Goal: Task Accomplishment & Management: Manage account settings

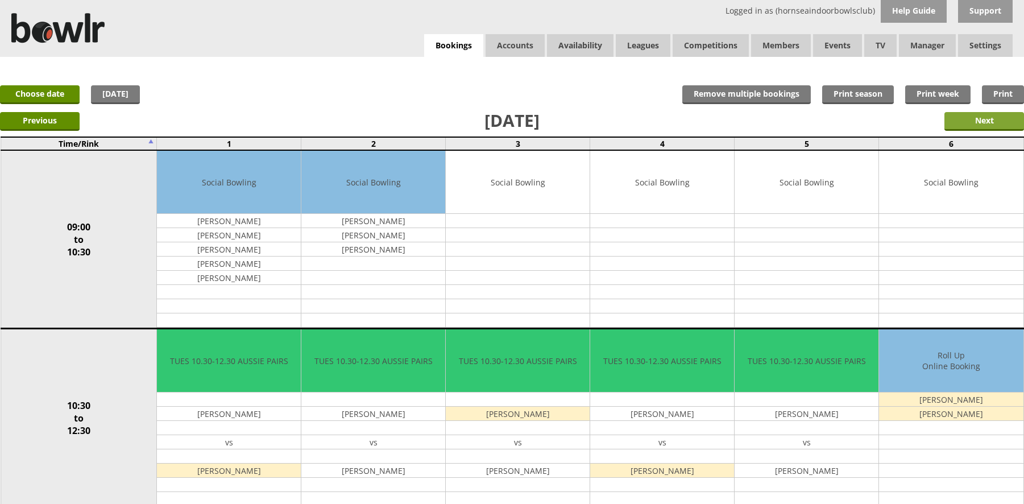
click at [997, 116] on input "Next" at bounding box center [985, 121] width 80 height 19
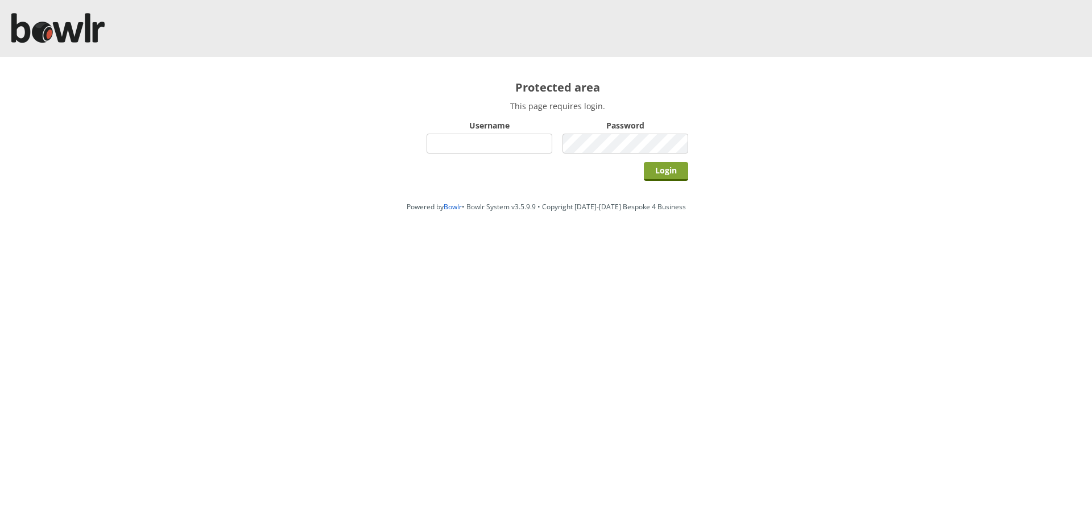
type input "hornseaindoorbowlsclub"
click at [669, 176] on input "Login" at bounding box center [666, 171] width 44 height 19
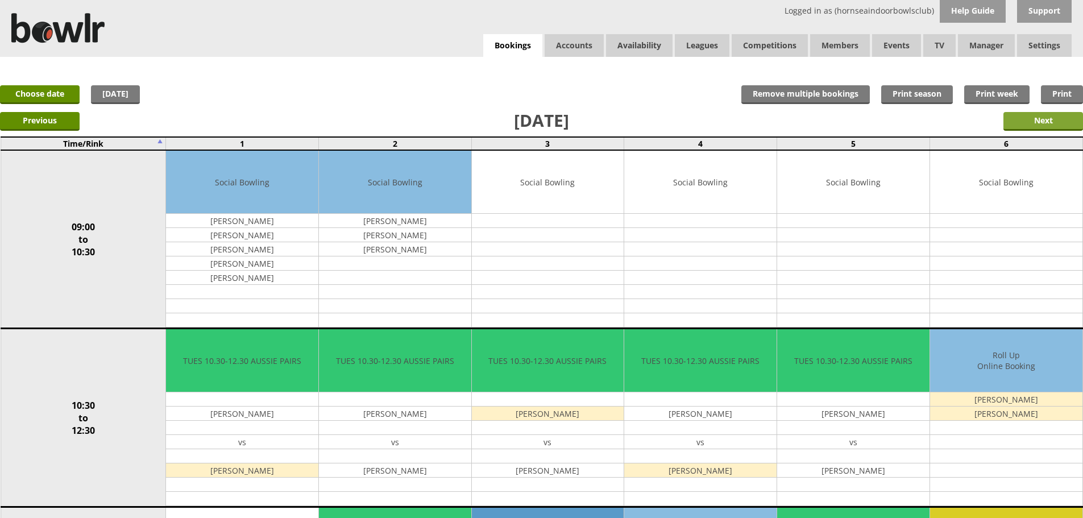
click at [1053, 122] on input "Next" at bounding box center [1044, 121] width 80 height 19
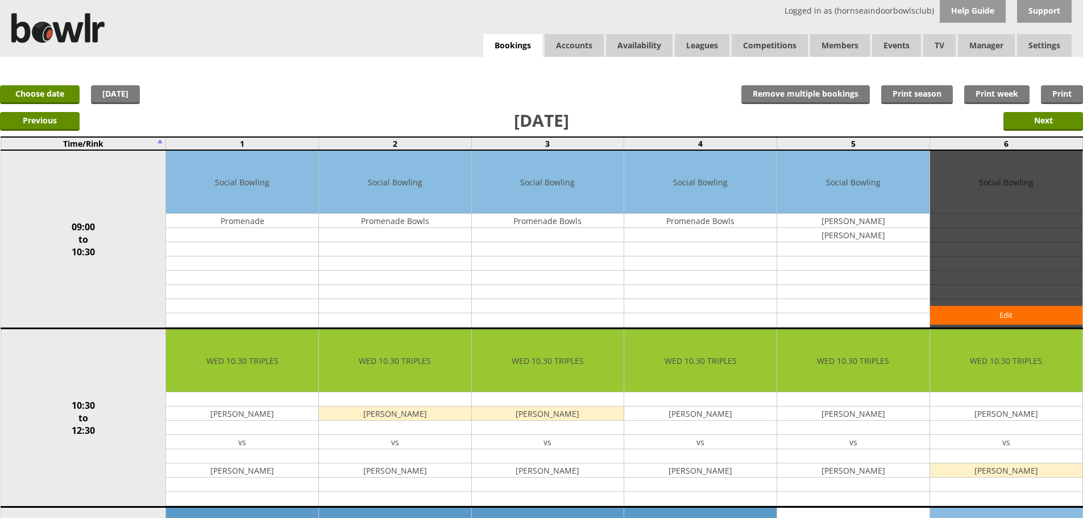
drag, startPoint x: 861, startPoint y: 276, endPoint x: 967, endPoint y: 283, distance: 106.0
click at [967, 283] on tr "09:00 to 10:30 Social Bowling Promenade Edit Move Copy Delete" at bounding box center [542, 239] width 1082 height 179
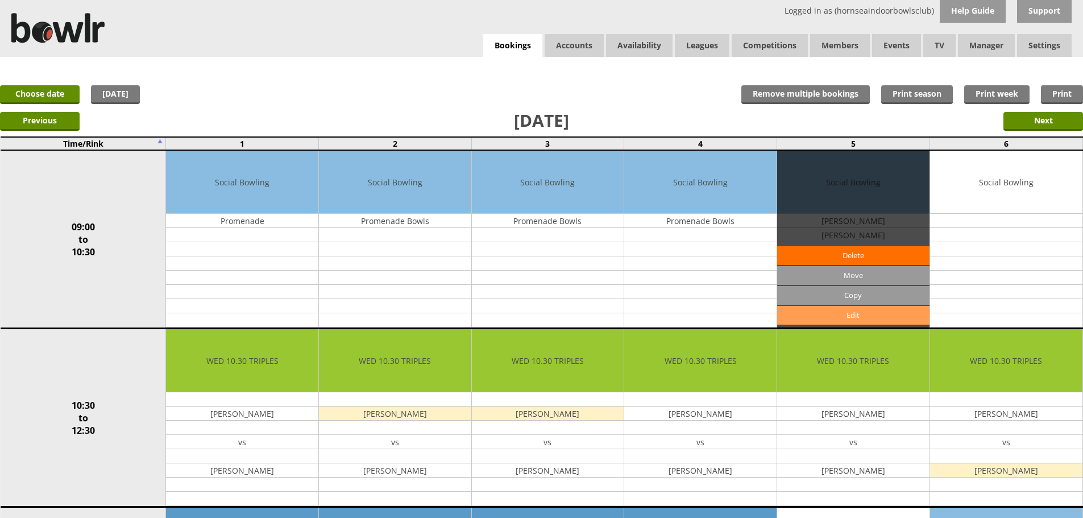
click at [856, 315] on link "Edit" at bounding box center [853, 315] width 152 height 19
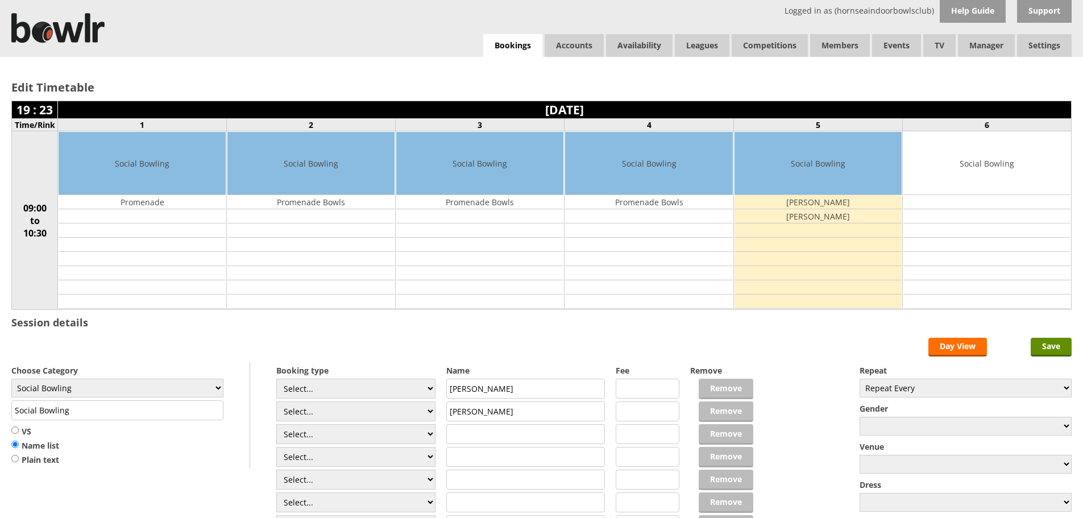
click at [724, 392] on div "Remove Remove Remove Remove Remove Remove Remove Remove Remove Remove Remove" at bounding box center [722, 461] width 64 height 198
click at [532, 386] on input "Catherine Walker" at bounding box center [525, 389] width 159 height 20
drag, startPoint x: 834, startPoint y: 272, endPoint x: 556, endPoint y: 382, distance: 298.8
click at [556, 382] on input "Catherine Walker" at bounding box center [525, 389] width 159 height 20
type input "C"
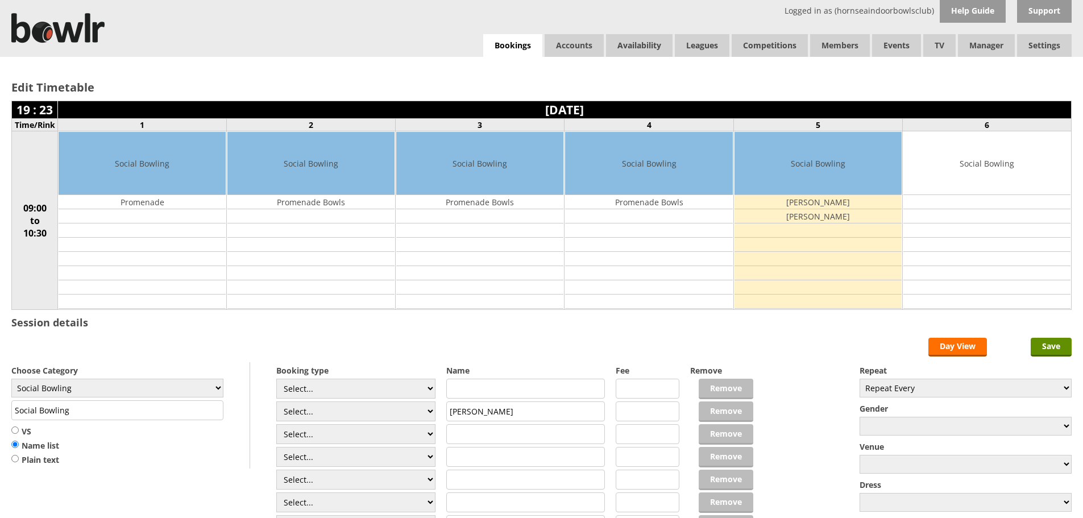
click at [531, 409] on input "Stephen Wrigh" at bounding box center [525, 412] width 159 height 20
type input "S"
click at [1052, 348] on input "Save" at bounding box center [1051, 347] width 41 height 19
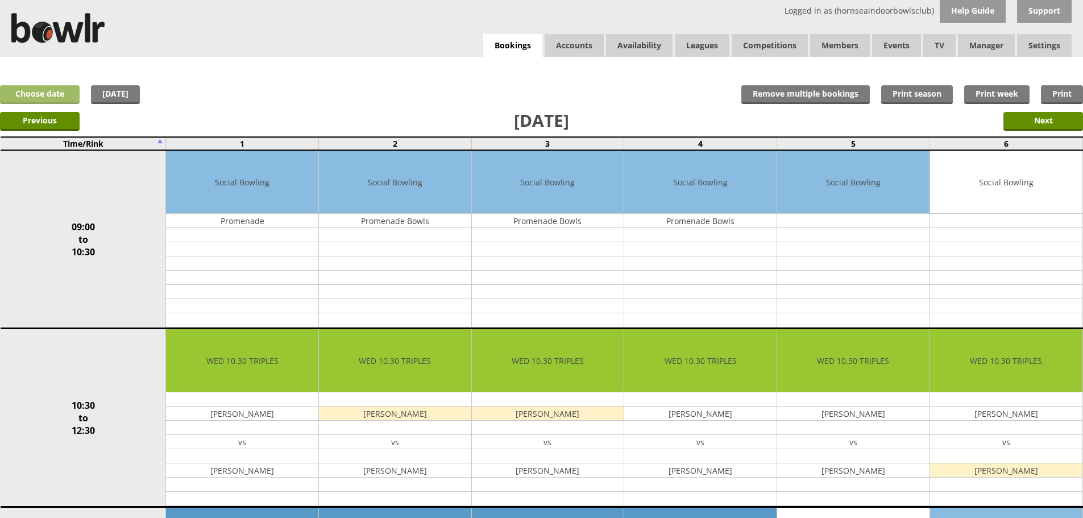
click at [52, 98] on link "Choose date" at bounding box center [40, 94] width 80 height 19
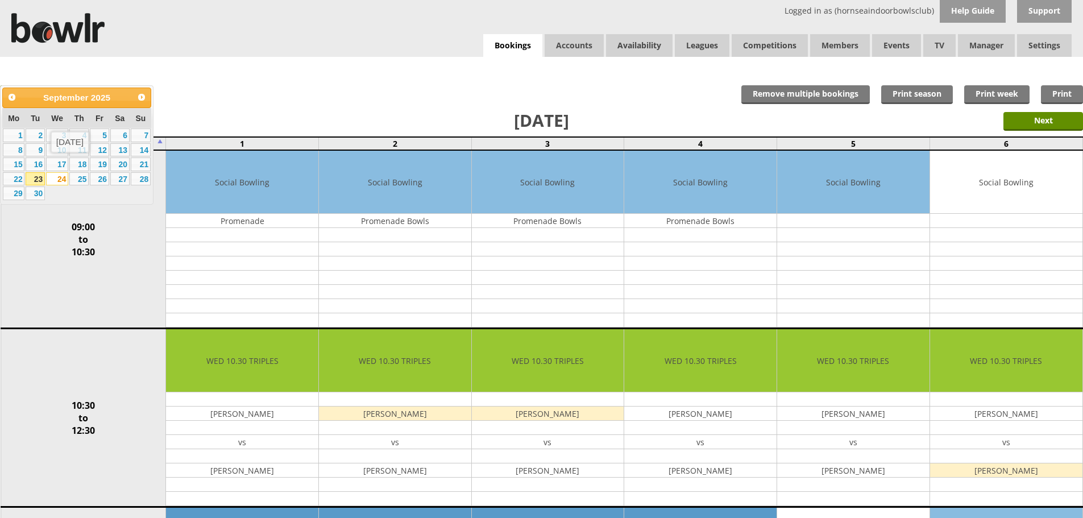
click at [57, 119] on span "We" at bounding box center [57, 118] width 12 height 9
click at [142, 102] on link "Next" at bounding box center [141, 97] width 17 height 17
click at [60, 135] on link "1" at bounding box center [57, 136] width 22 height 14
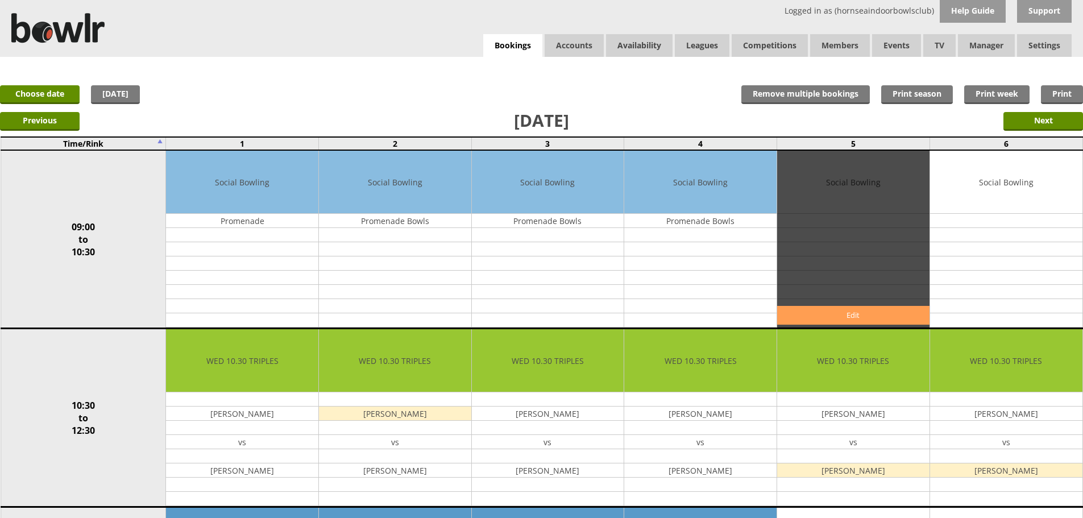
drag, startPoint x: 847, startPoint y: 313, endPoint x: 842, endPoint y: 311, distance: 6.4
click at [846, 313] on link "Edit" at bounding box center [853, 315] width 152 height 19
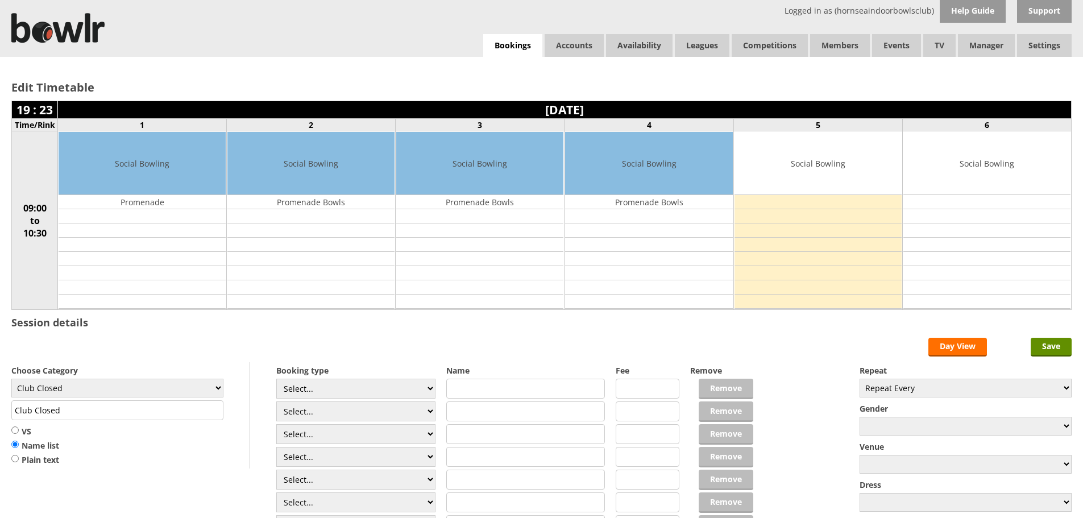
click at [466, 387] on input "text" at bounding box center [525, 389] width 159 height 20
type input "[PERSON_NAME]"
click at [475, 408] on input "text" at bounding box center [525, 412] width 159 height 20
type input "[PERSON_NAME]"
click at [1060, 342] on input "Save" at bounding box center [1051, 347] width 41 height 19
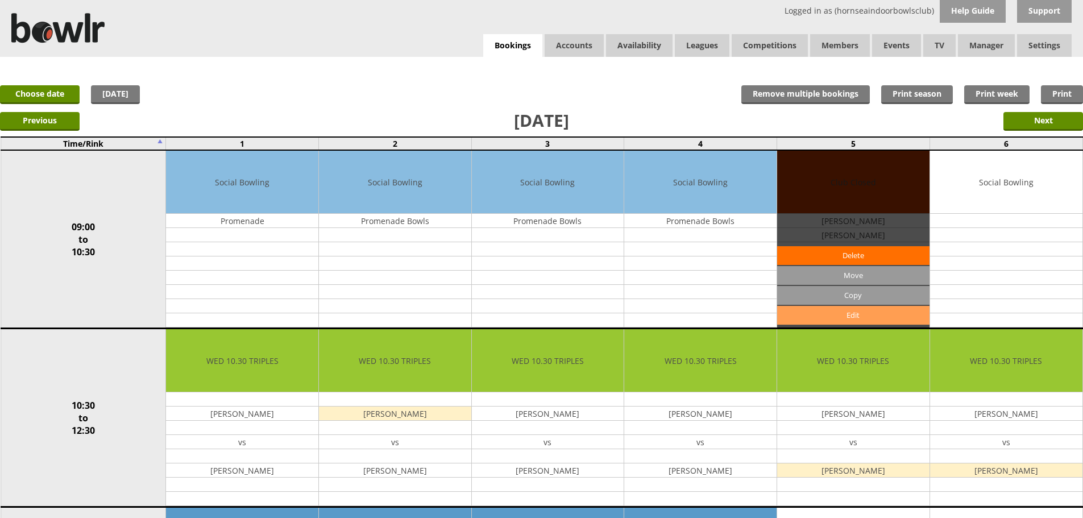
click at [855, 318] on link "Edit" at bounding box center [853, 315] width 152 height 19
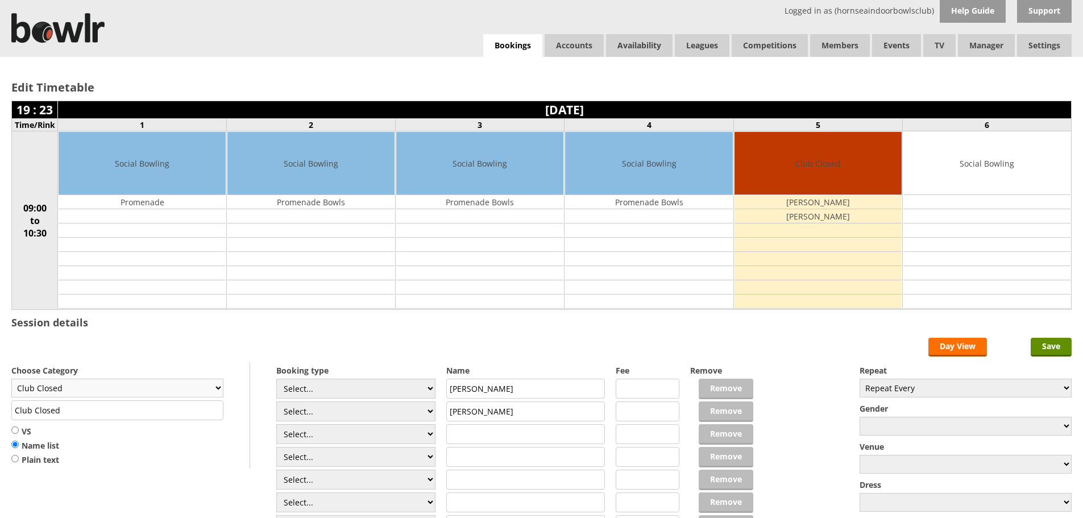
click at [218, 390] on select "Club Closed Singles League Triples League Pairs League Friendly Social Bowling …" at bounding box center [117, 388] width 212 height 19
select select "132"
click at [11, 379] on select "Club Closed Singles League Triples League Pairs League Friendly Social Bowling …" at bounding box center [117, 388] width 212 height 19
type input "Social Bowling"
click at [1046, 351] on input "Save" at bounding box center [1051, 347] width 41 height 19
